Goal: Check status: Check status

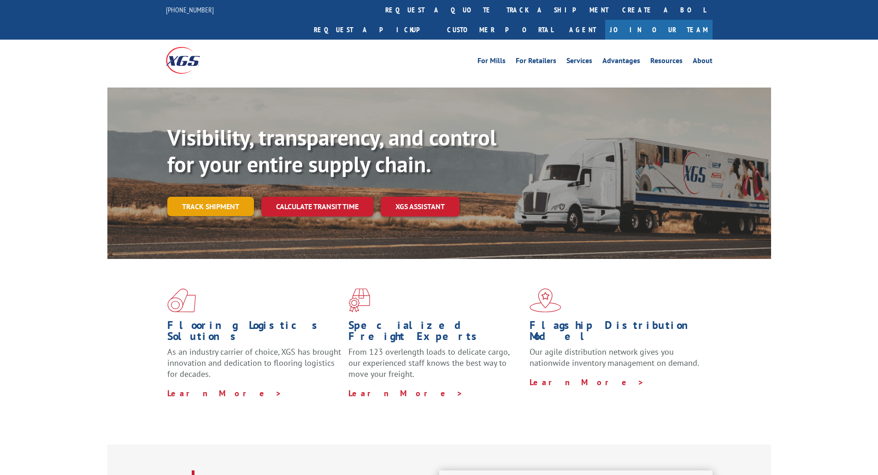
click at [214, 197] on link "Track shipment" at bounding box center [210, 206] width 87 height 19
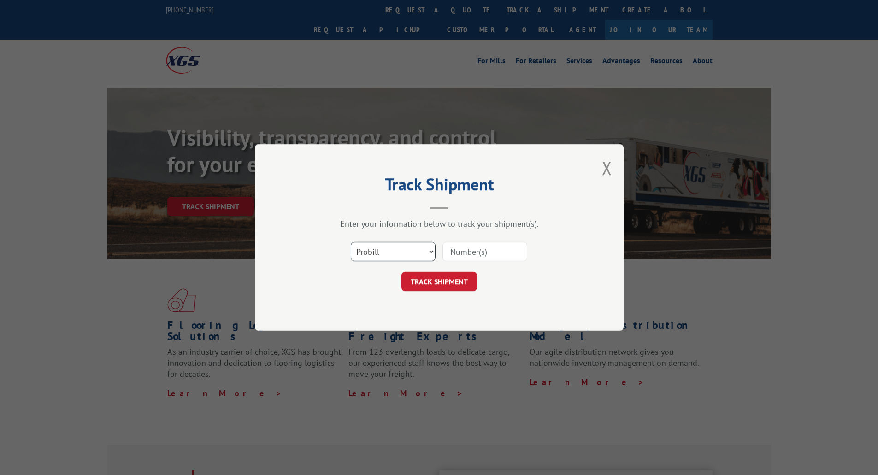
click at [386, 249] on select "Select category... Probill BOL PO" at bounding box center [393, 251] width 85 height 19
select select "bol"
click at [351, 242] on select "Select category... Probill BOL PO" at bounding box center [393, 251] width 85 height 19
click at [473, 253] on input at bounding box center [484, 251] width 85 height 19
paste input "6027486"
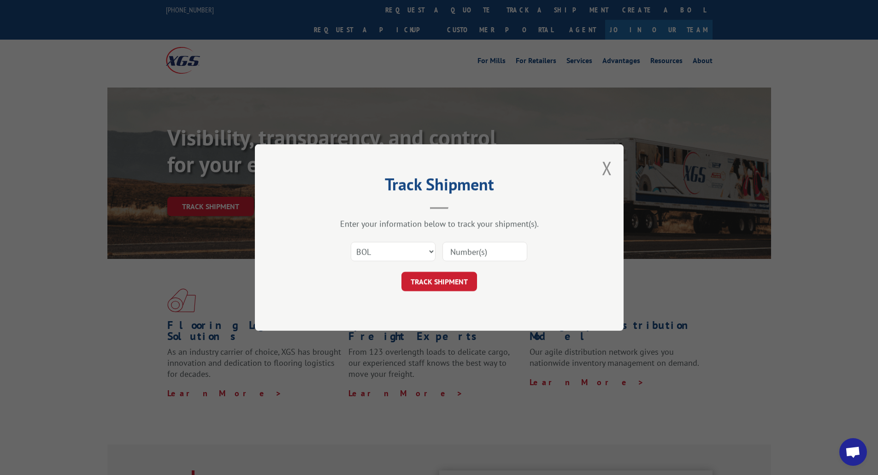
type input "6027486"
click button "TRACK SHIPMENT" at bounding box center [439, 281] width 76 height 19
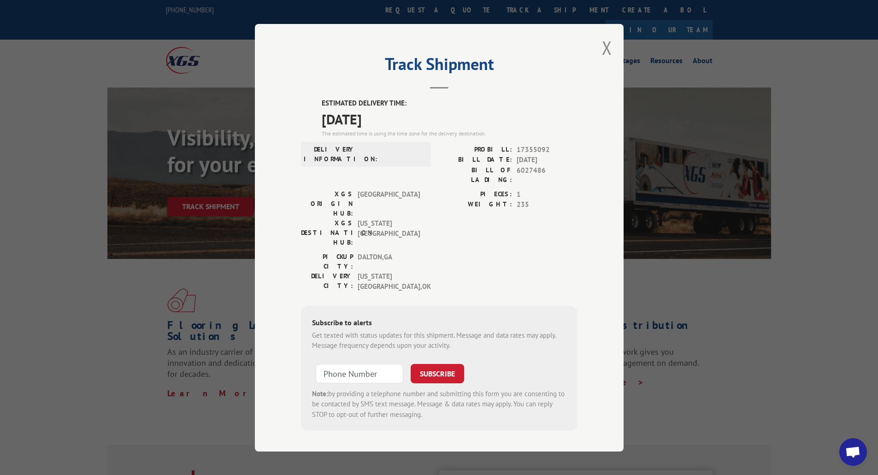
click at [443, 206] on label "WEIGHT:" at bounding box center [475, 205] width 73 height 11
drag, startPoint x: 352, startPoint y: 125, endPoint x: 382, endPoint y: 130, distance: 31.4
click at [382, 129] on span "[DATE]" at bounding box center [450, 118] width 256 height 21
click at [403, 123] on span "[DATE]" at bounding box center [450, 118] width 256 height 21
drag, startPoint x: 408, startPoint y: 125, endPoint x: 315, endPoint y: 106, distance: 95.0
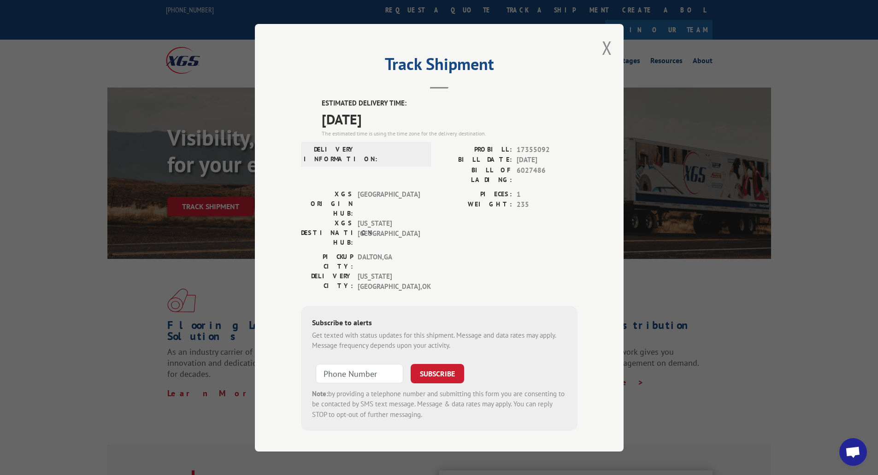
click at [315, 106] on div "ESTIMATED DELIVERY TIME: [DATE] The estimated time is using the time zone for t…" at bounding box center [439, 264] width 276 height 333
click at [312, 132] on div "ESTIMATED DELIVERY TIME: [DATE] The estimated time is using the time zone for t…" at bounding box center [439, 264] width 276 height 333
drag, startPoint x: 425, startPoint y: 164, endPoint x: 380, endPoint y: 186, distance: 49.9
click at [380, 186] on div "DELIVERY INFORMATION:" at bounding box center [366, 166] width 130 height 45
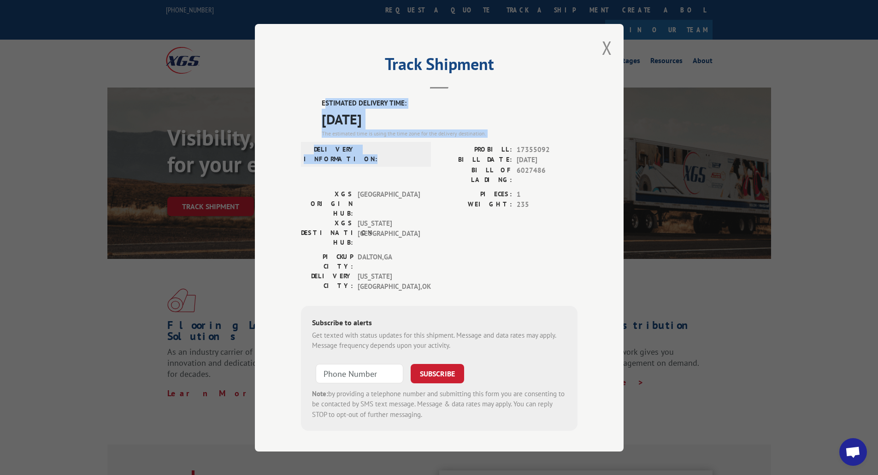
drag, startPoint x: 324, startPoint y: 106, endPoint x: 426, endPoint y: 158, distance: 114.0
click at [426, 158] on div "ESTIMATED DELIVERY TIME: [DATE] The estimated time is using the time zone for t…" at bounding box center [439, 264] width 276 height 333
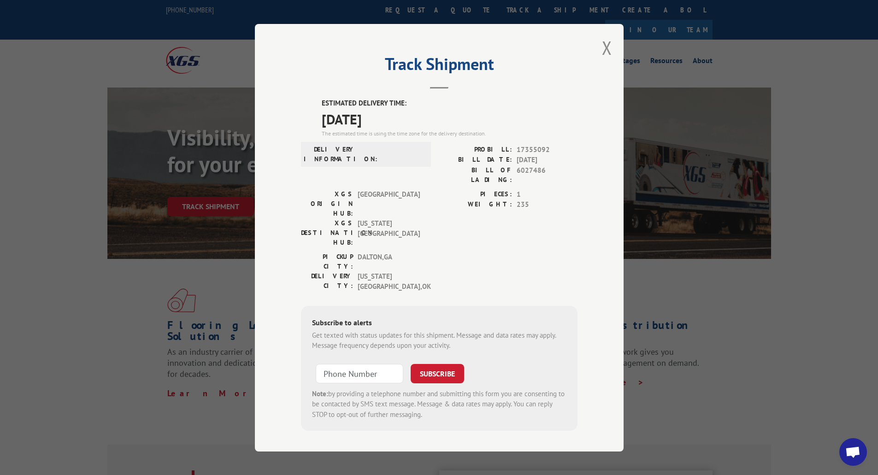
click at [436, 168] on div "DELIVERY INFORMATION: PROBILL: 17355092 BILL DATE: [DATE] BILL OF LADING: 60274…" at bounding box center [439, 166] width 276 height 45
drag, startPoint x: 510, startPoint y: 171, endPoint x: 518, endPoint y: 189, distance: 19.8
click at [511, 173] on label "BILL OF LADING:" at bounding box center [475, 174] width 73 height 19
click at [520, 199] on div "PIECES: 1 WEIGHT: 235" at bounding box center [508, 199] width 138 height 21
click at [520, 202] on span "235" at bounding box center [547, 205] width 61 height 11
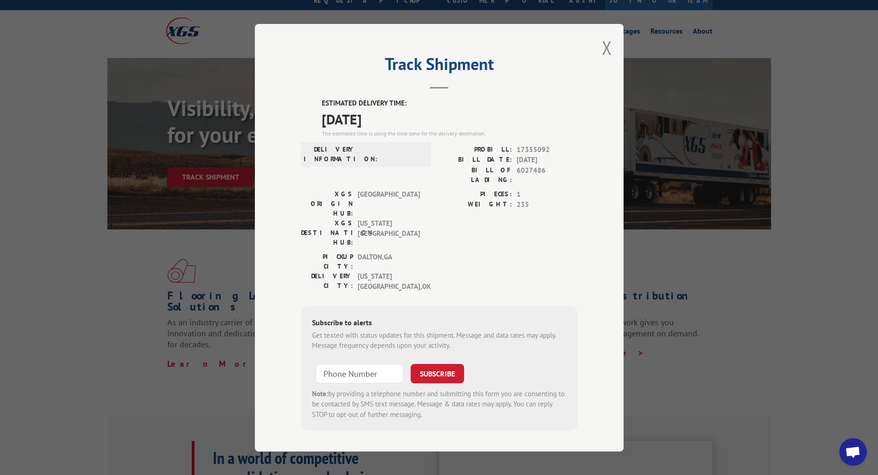
scroll to position [46, 0]
